Goal: Task Accomplishment & Management: Manage account settings

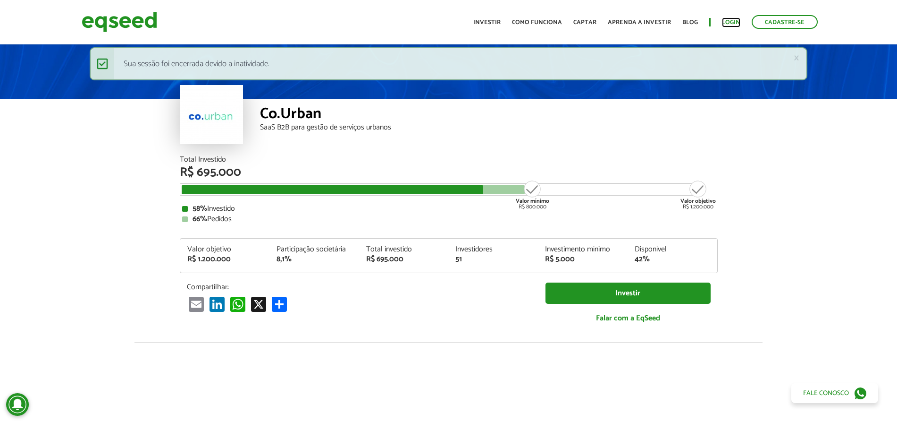
click at [726, 21] on link "Login" at bounding box center [731, 22] width 18 height 6
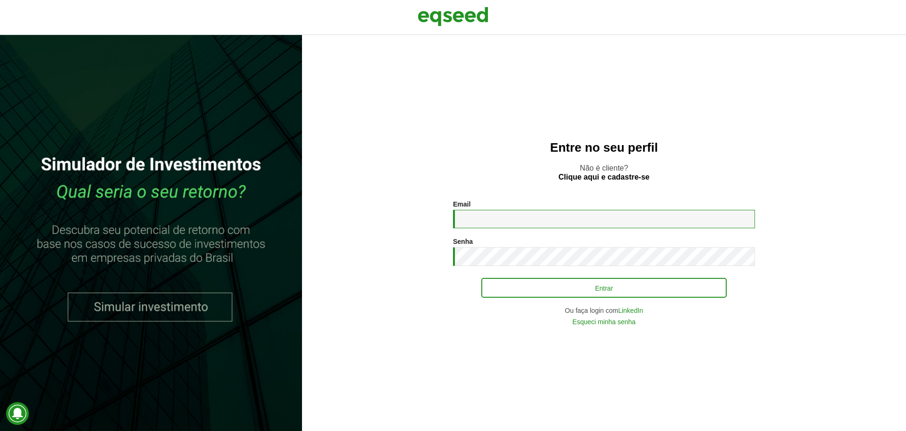
type input "**********"
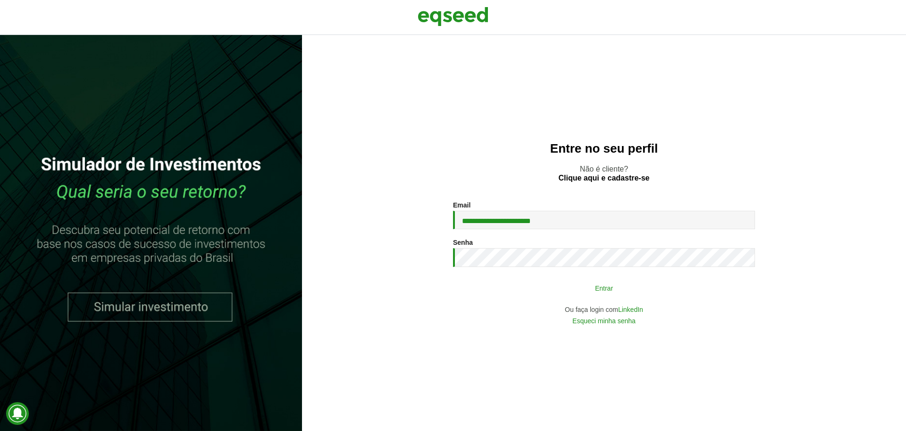
click at [630, 283] on button "Entrar" at bounding box center [603, 288] width 245 height 18
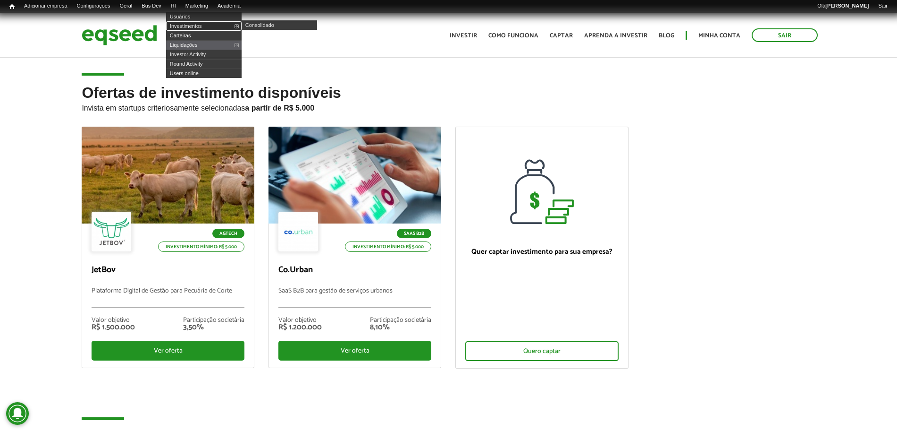
click at [193, 25] on link "Investimentos" at bounding box center [204, 25] width 76 height 9
